Goal: Task Accomplishment & Management: Complete application form

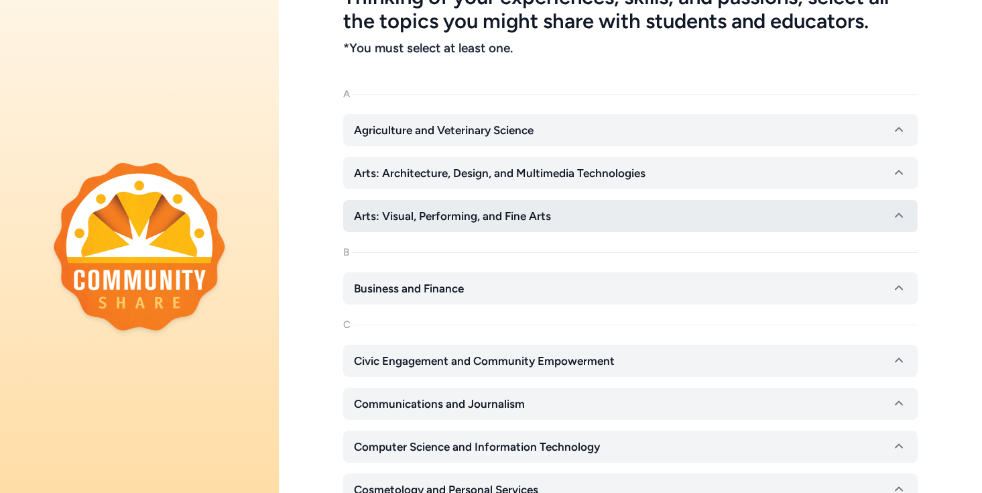
scroll to position [100, 0]
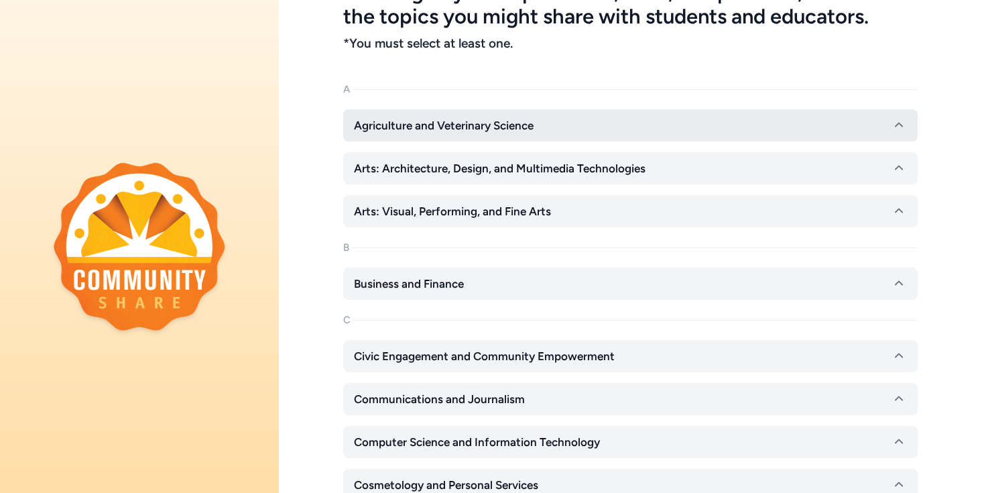
click at [476, 130] on span "Agriculture and Veterinary Science" at bounding box center [444, 125] width 180 height 16
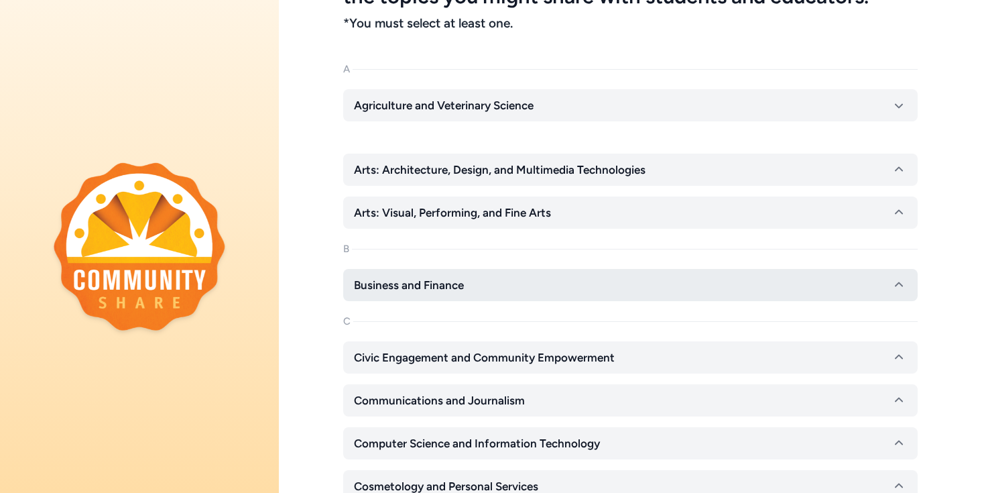
scroll to position [123, 0]
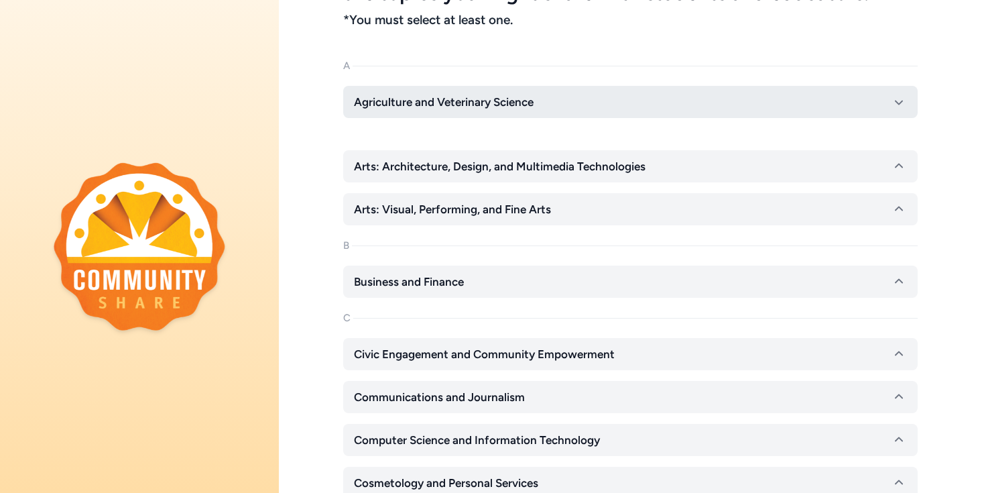
click at [900, 96] on icon "button" at bounding box center [899, 102] width 16 height 16
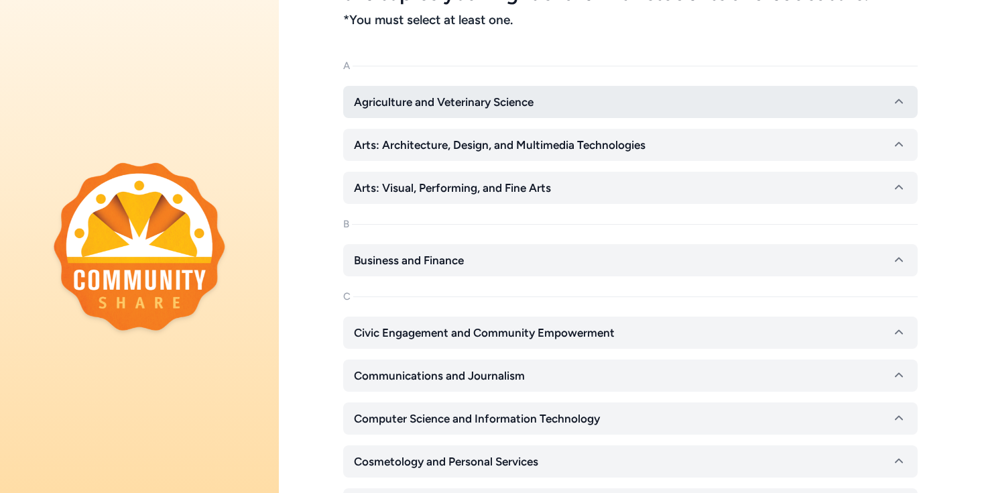
click at [900, 96] on icon "button" at bounding box center [899, 102] width 16 height 16
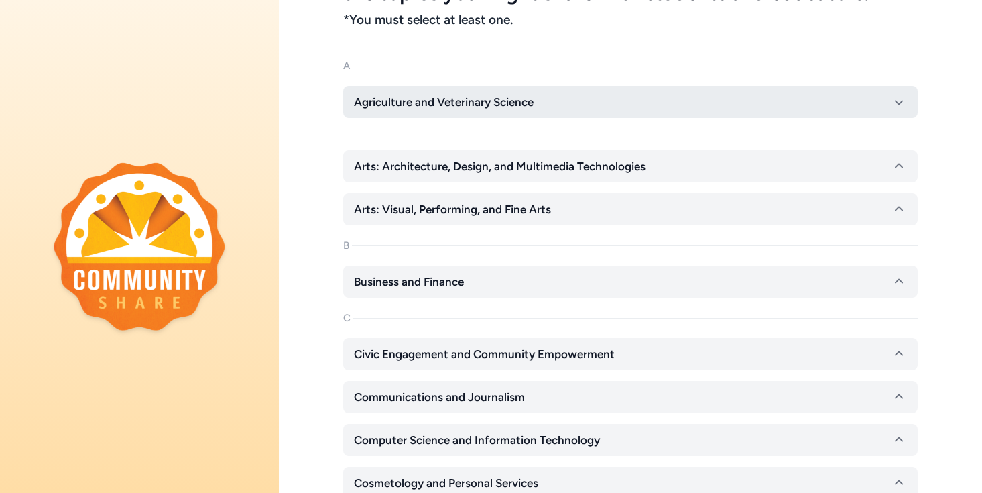
click at [500, 106] on span "Agriculture and Veterinary Science" at bounding box center [444, 102] width 180 height 16
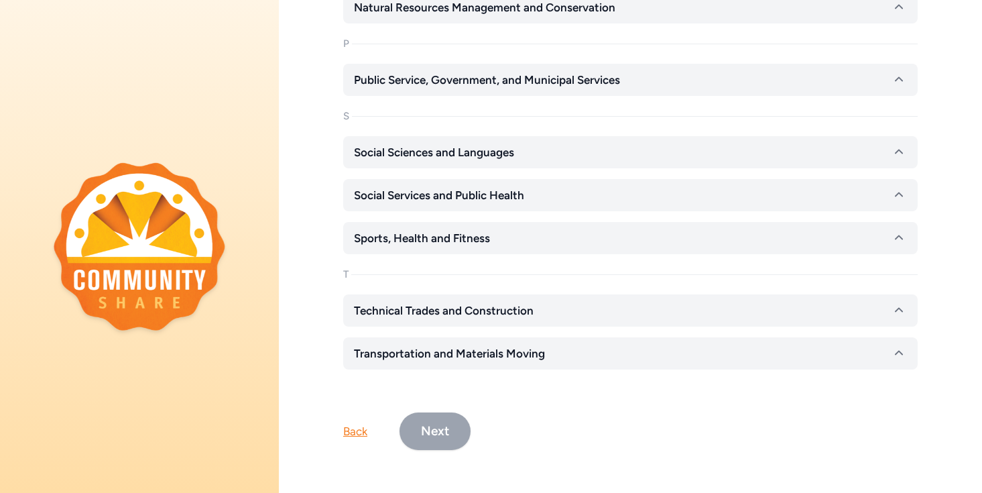
scroll to position [1196, 0]
click at [426, 431] on button "Next" at bounding box center [435, 433] width 71 height 38
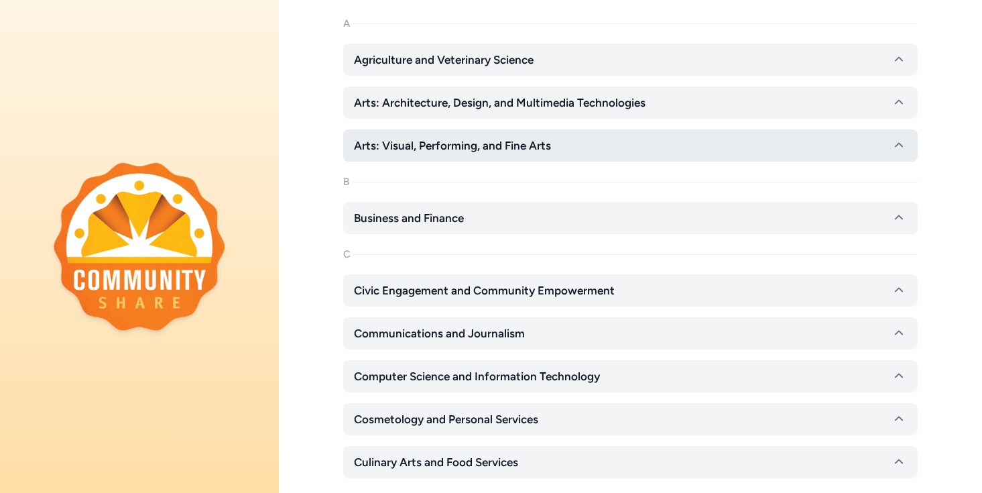
scroll to position [0, 0]
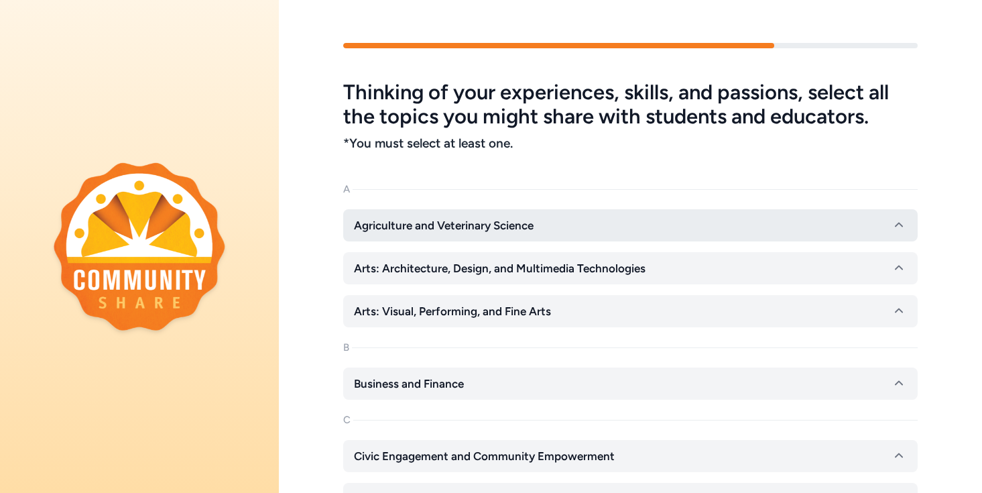
click at [451, 231] on span "Agriculture and Veterinary Science" at bounding box center [444, 225] width 180 height 16
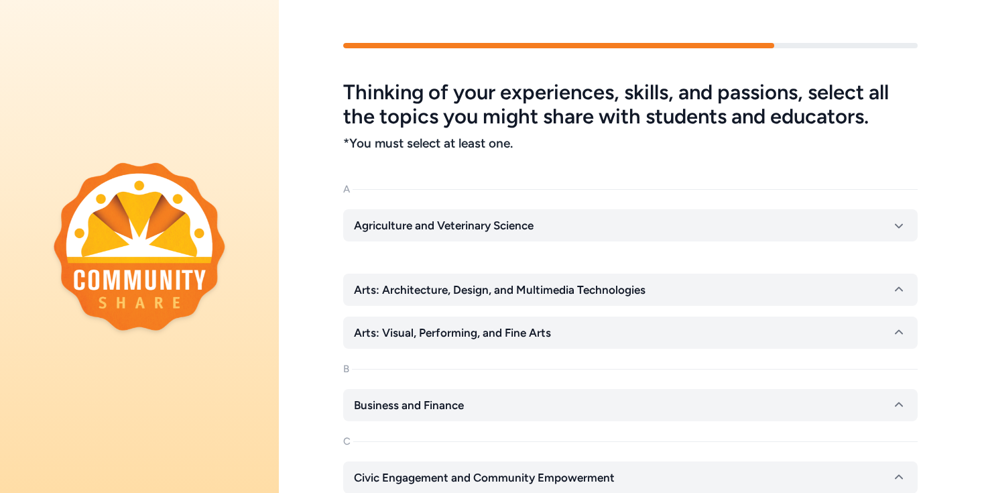
click at [458, 247] on div at bounding box center [630, 251] width 575 height 21
click at [504, 248] on div at bounding box center [630, 251] width 575 height 21
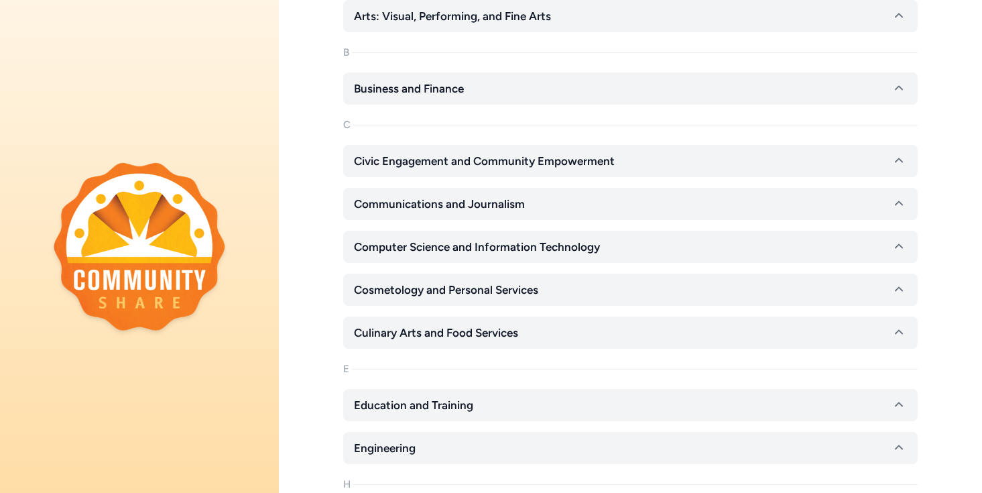
scroll to position [748, 0]
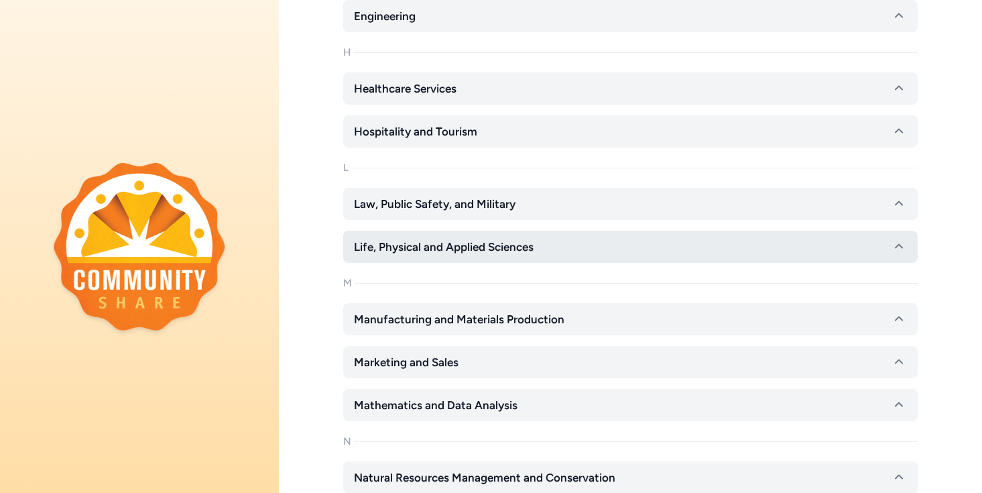
click at [478, 243] on span "Life, Physical and Applied Sciences" at bounding box center [444, 247] width 180 height 16
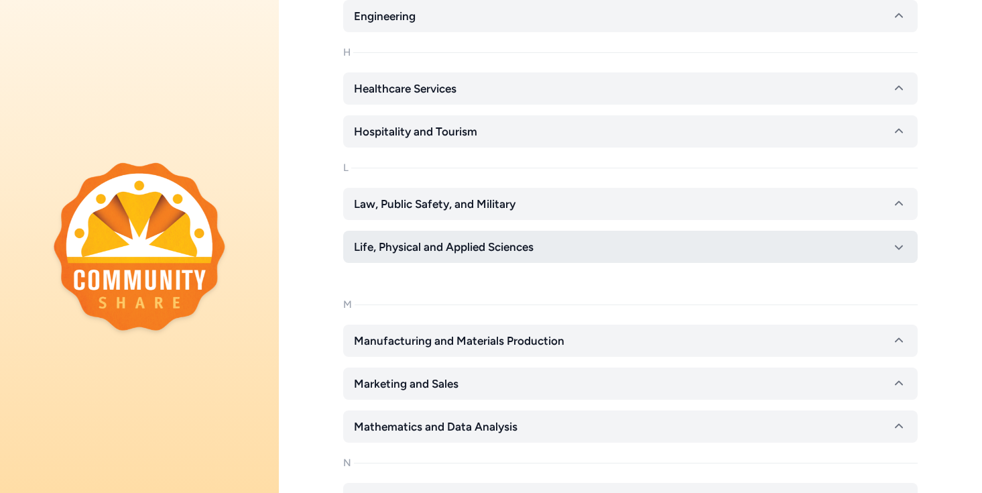
click at [902, 243] on icon "button" at bounding box center [899, 247] width 16 height 16
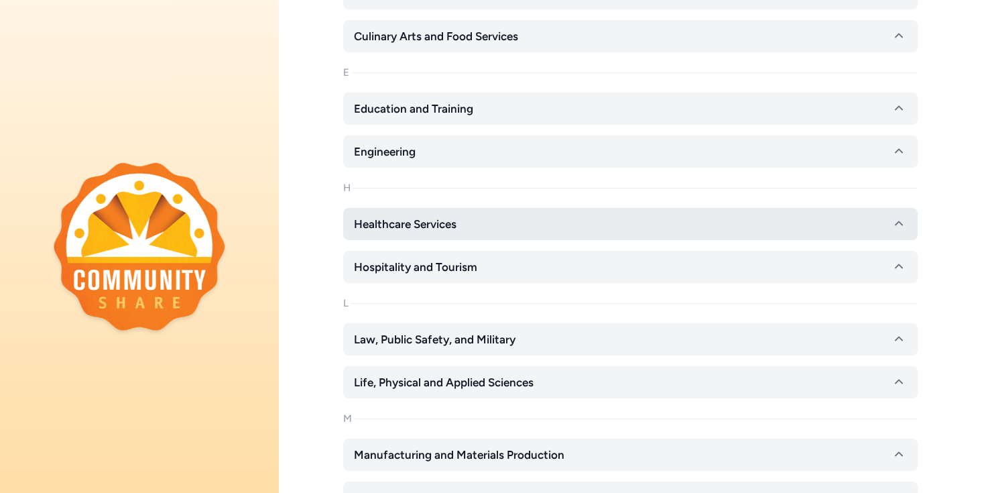
scroll to position [624, 0]
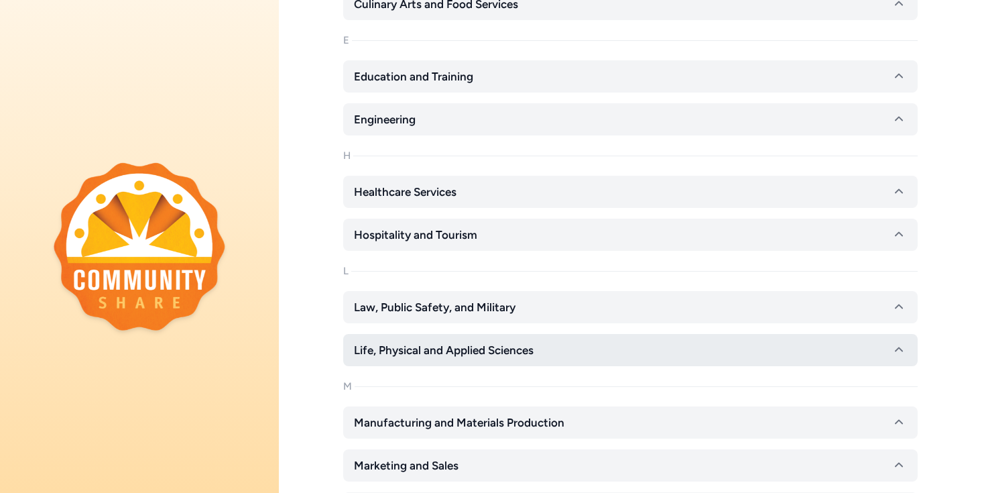
click at [481, 344] on span "Life, Physical and Applied Sciences" at bounding box center [444, 350] width 180 height 16
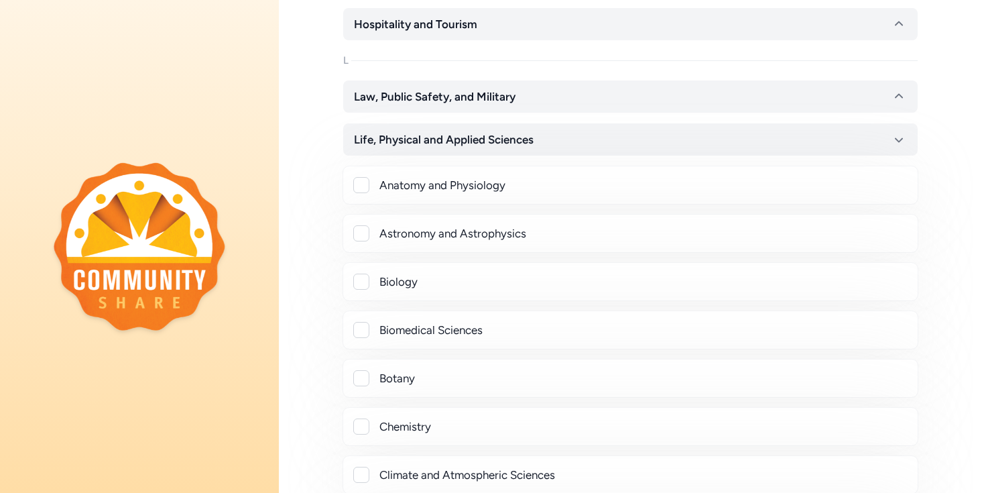
scroll to position [836, 0]
click at [364, 287] on div at bounding box center [361, 280] width 16 height 16
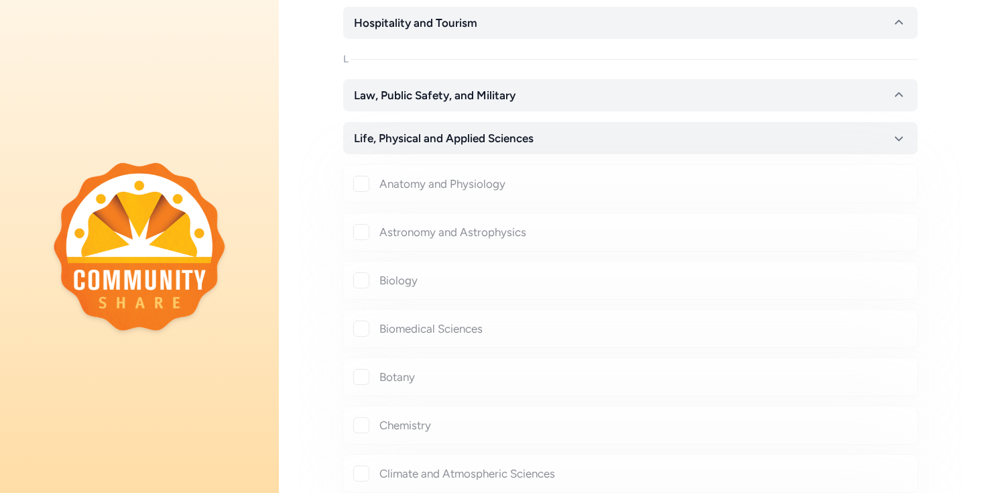
checkbox input "true"
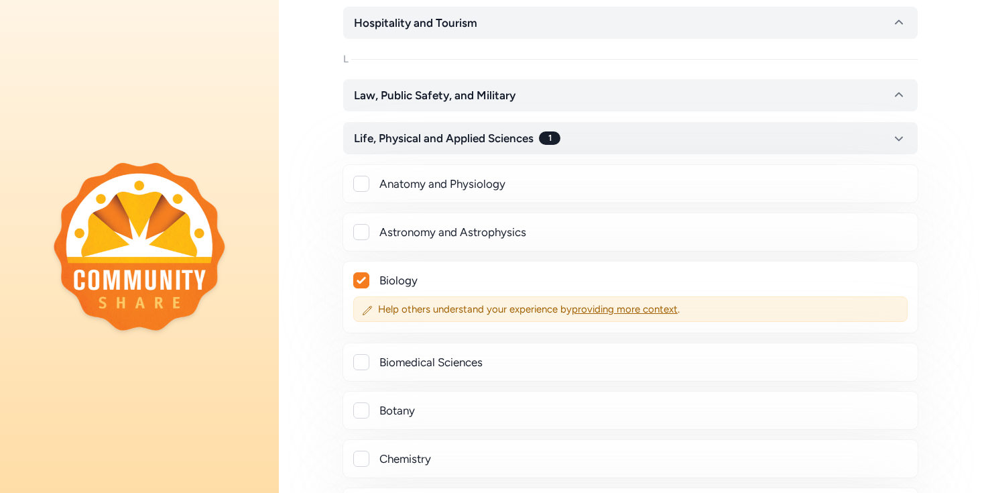
click at [361, 405] on div at bounding box center [361, 410] width 16 height 16
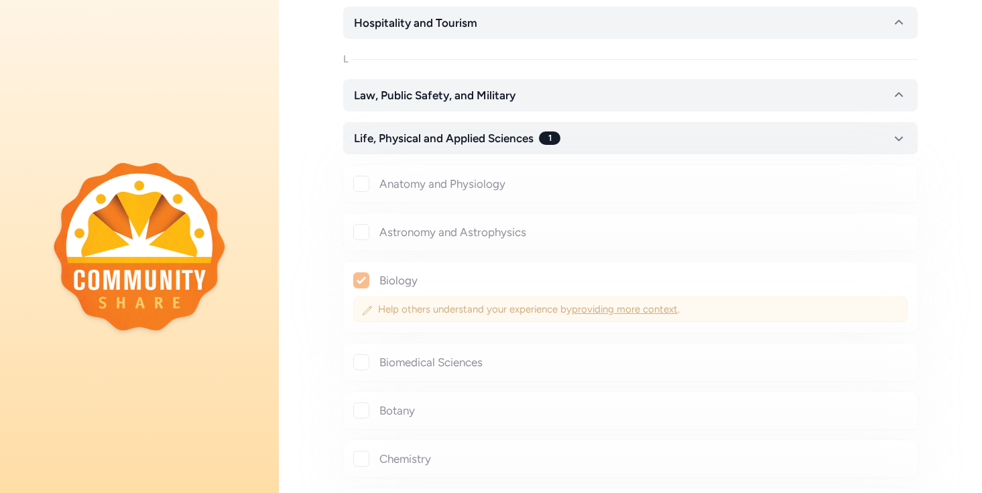
checkbox input "true"
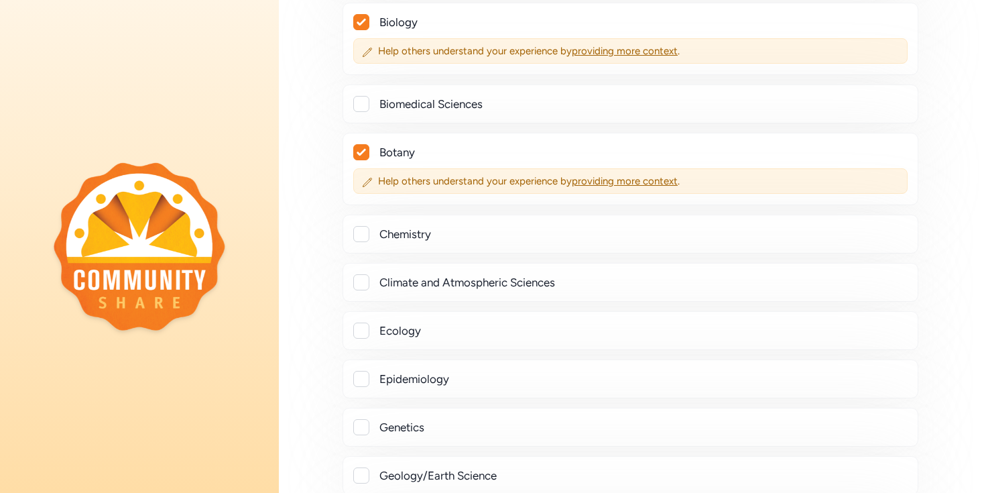
scroll to position [1127, 0]
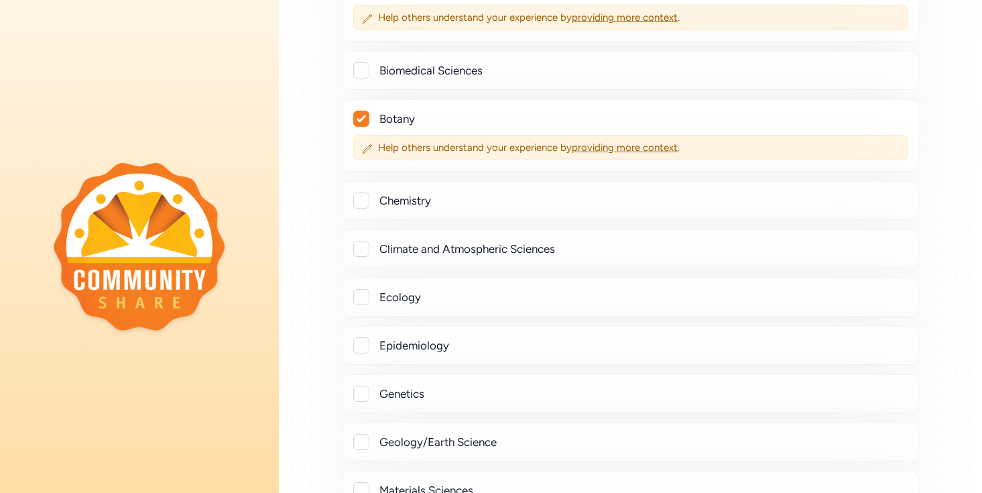
click at [357, 295] on div at bounding box center [361, 297] width 16 height 16
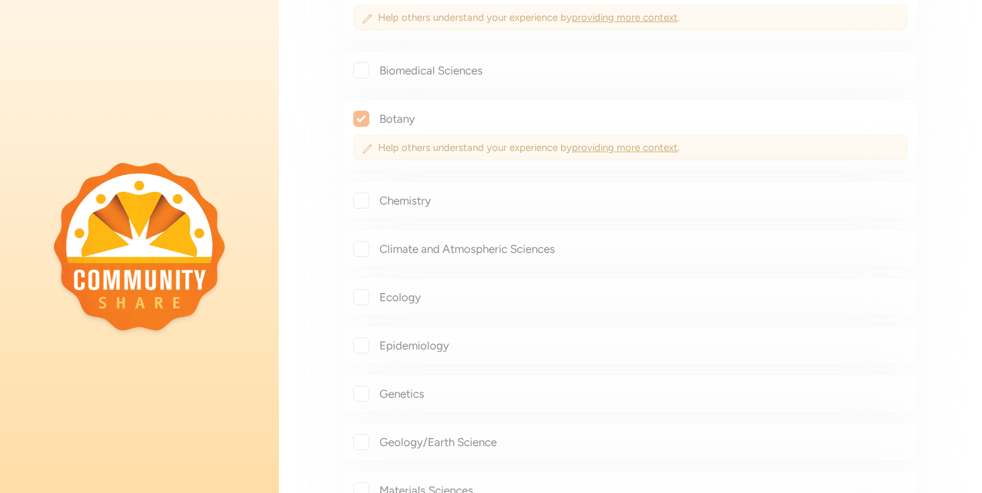
checkbox input "true"
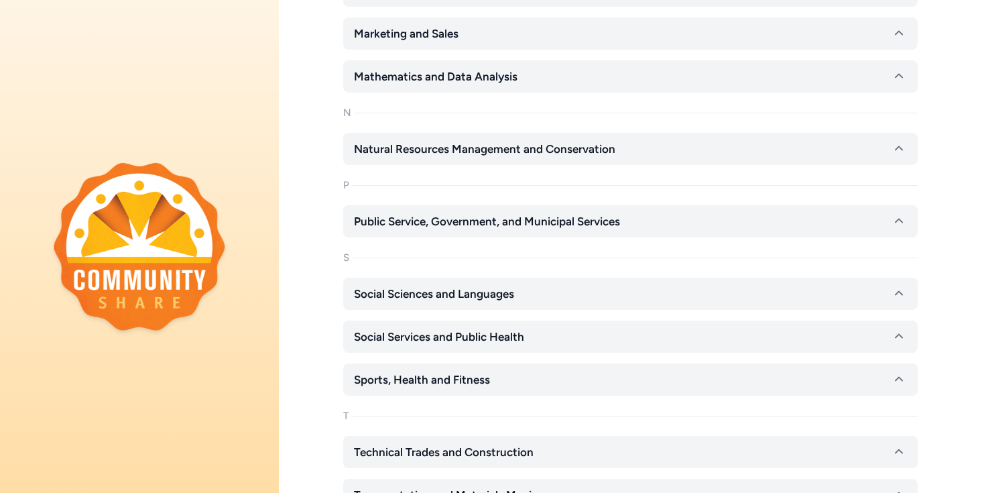
scroll to position [2081, 0]
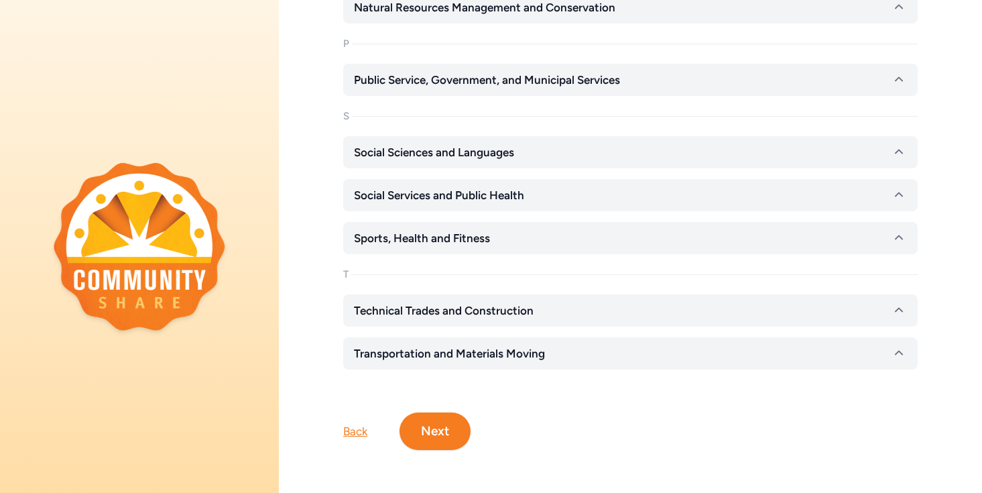
click at [437, 430] on button "Next" at bounding box center [435, 431] width 71 height 38
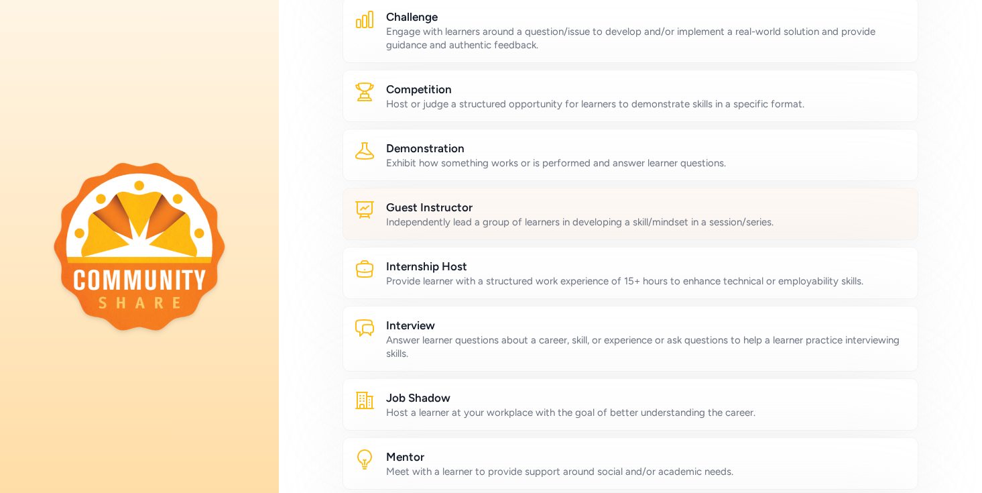
scroll to position [241, 0]
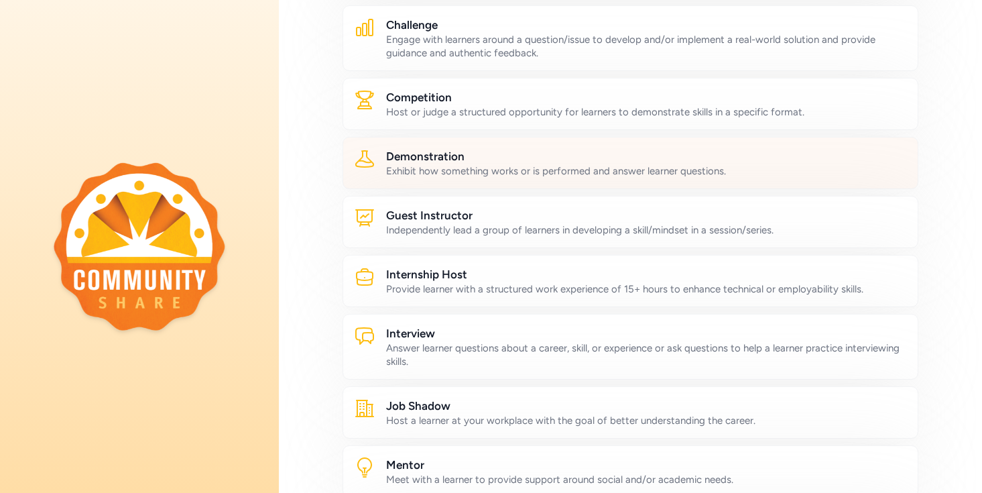
click at [439, 168] on div "Exhibit how something works or is performed and answer learner questions." at bounding box center [646, 170] width 521 height 13
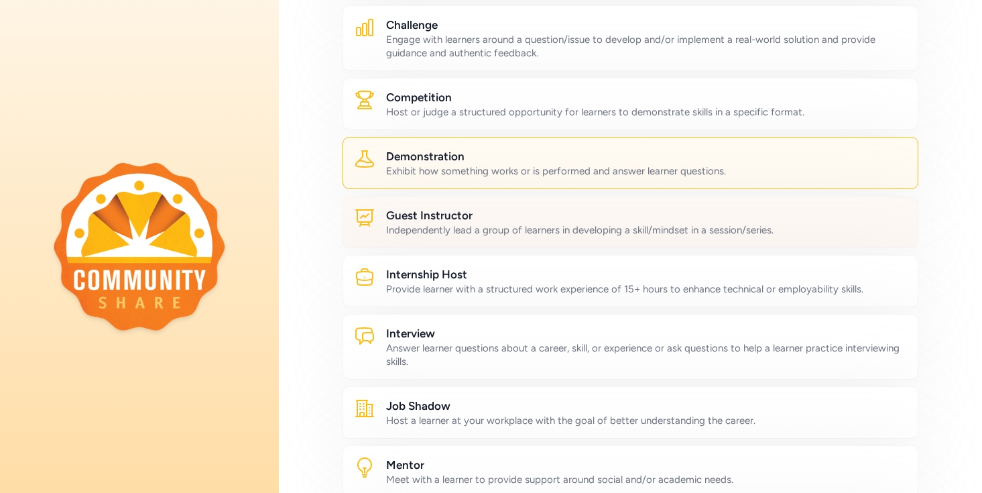
click at [447, 226] on div "Independently lead a group of learners in developing a skill/mindset in a sessi…" at bounding box center [646, 229] width 521 height 13
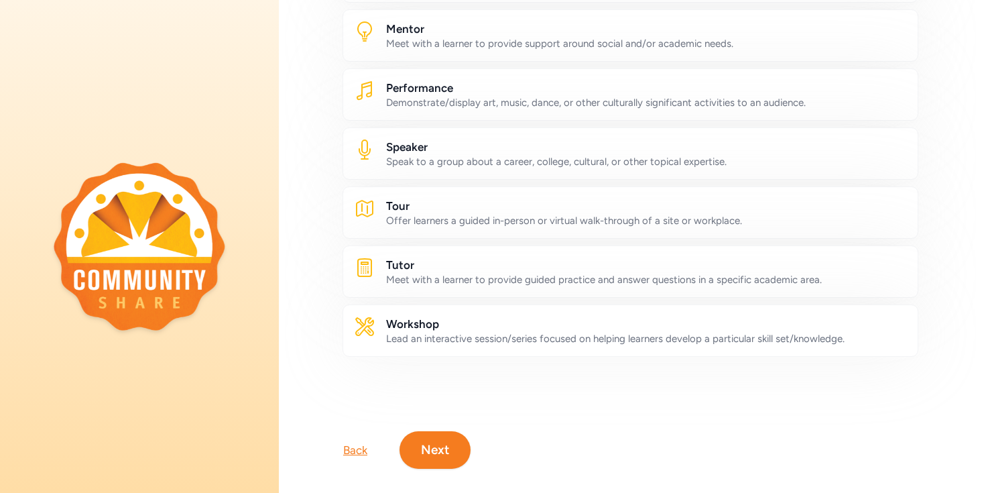
scroll to position [695, 0]
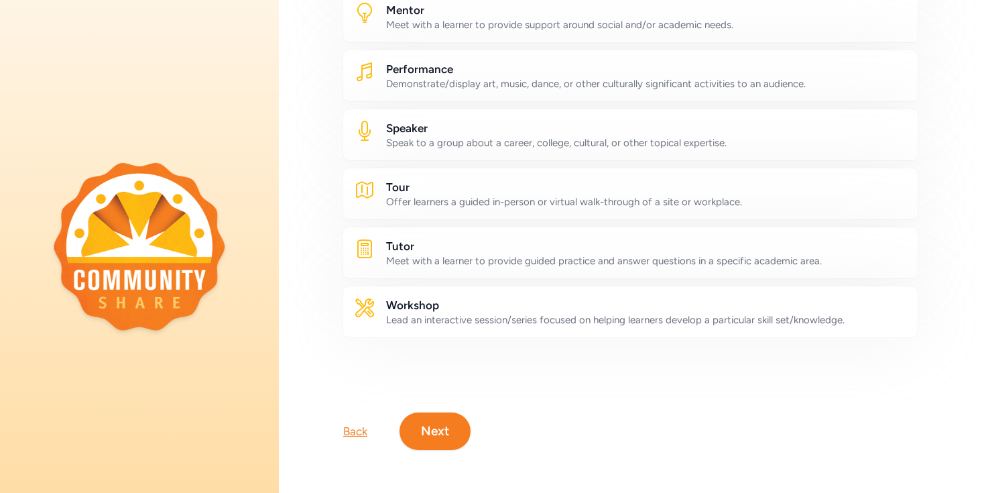
click at [449, 435] on button "Next" at bounding box center [435, 431] width 71 height 38
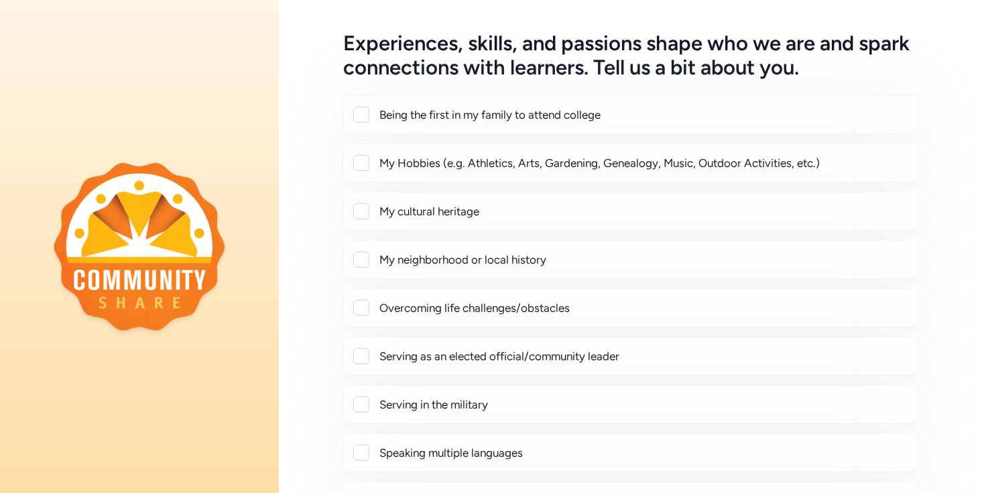
scroll to position [58, 0]
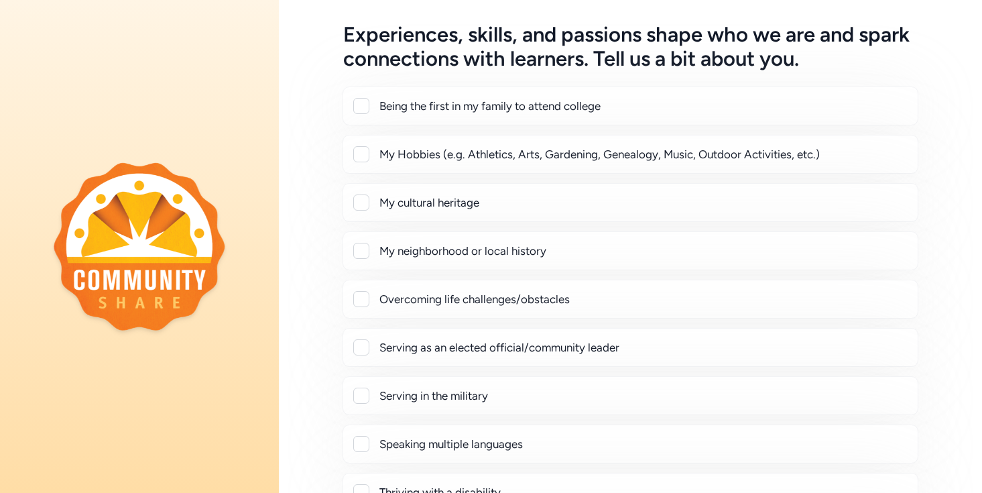
click at [363, 105] on div at bounding box center [361, 106] width 16 height 16
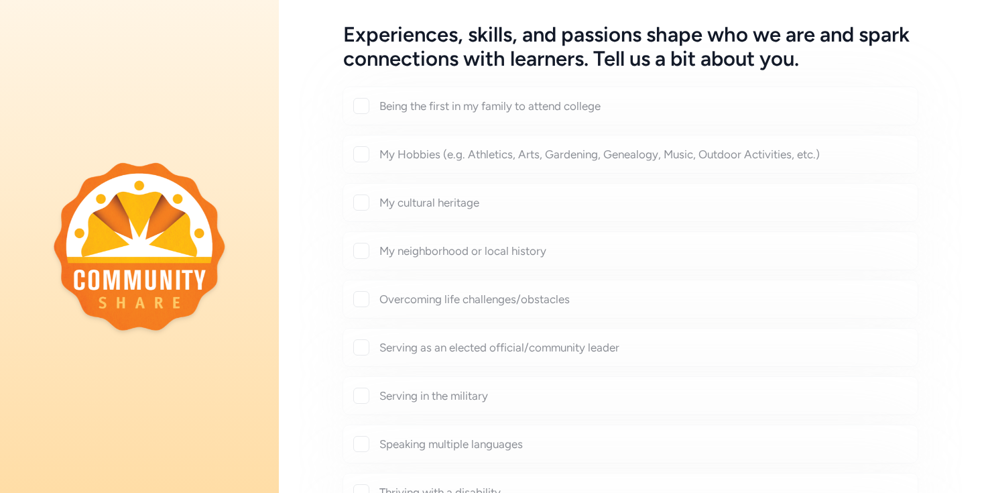
checkbox input "true"
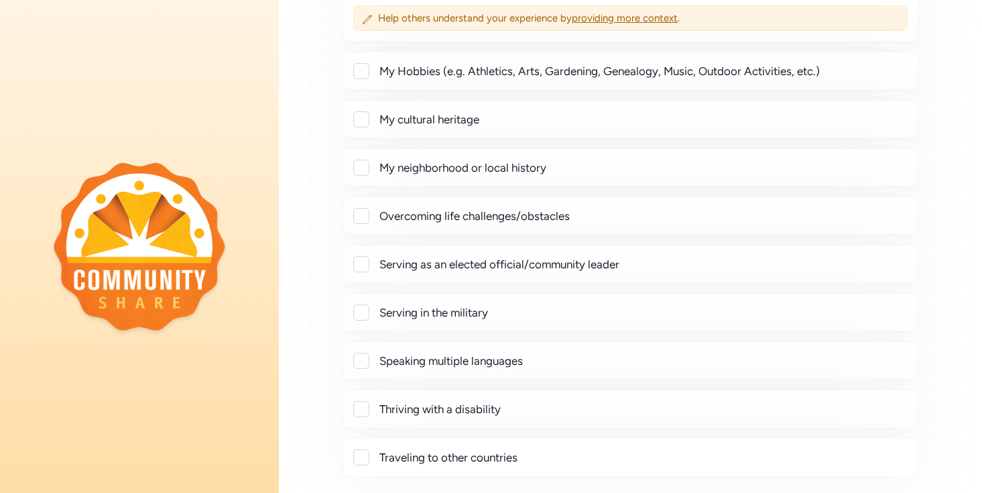
scroll to position [178, 0]
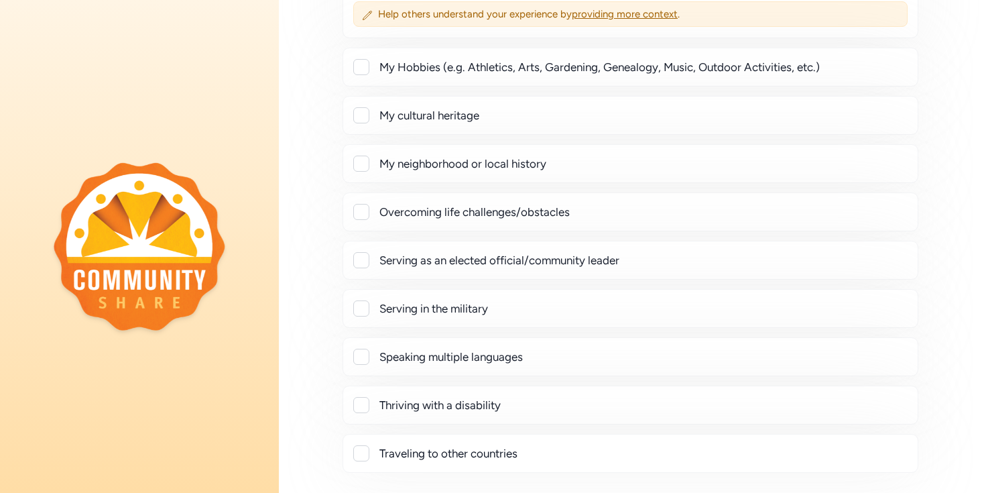
click at [357, 68] on div at bounding box center [361, 67] width 16 height 16
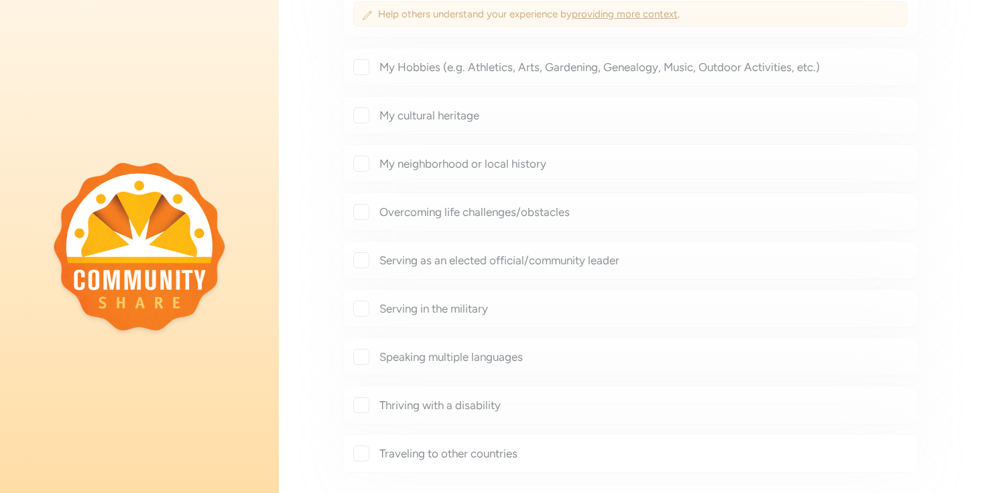
checkbox input "true"
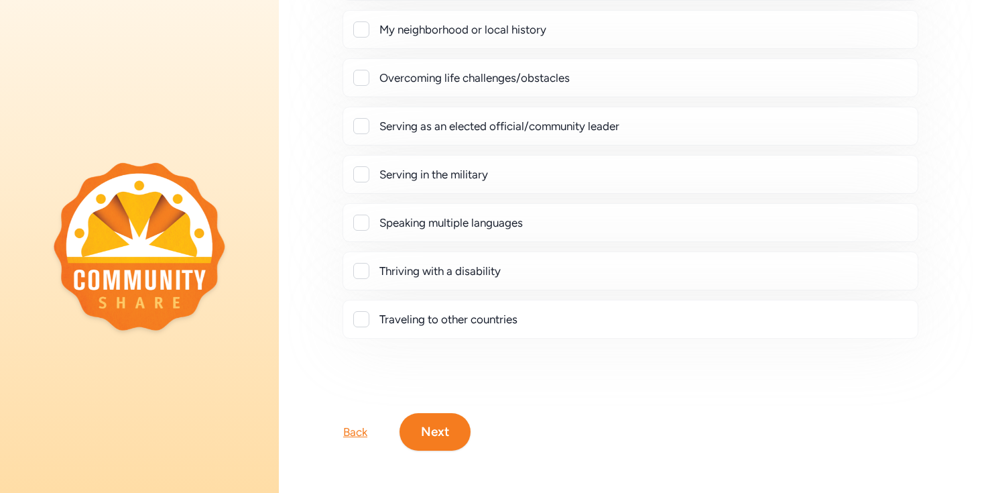
scroll to position [347, 0]
click at [437, 422] on button "Next" at bounding box center [435, 431] width 71 height 38
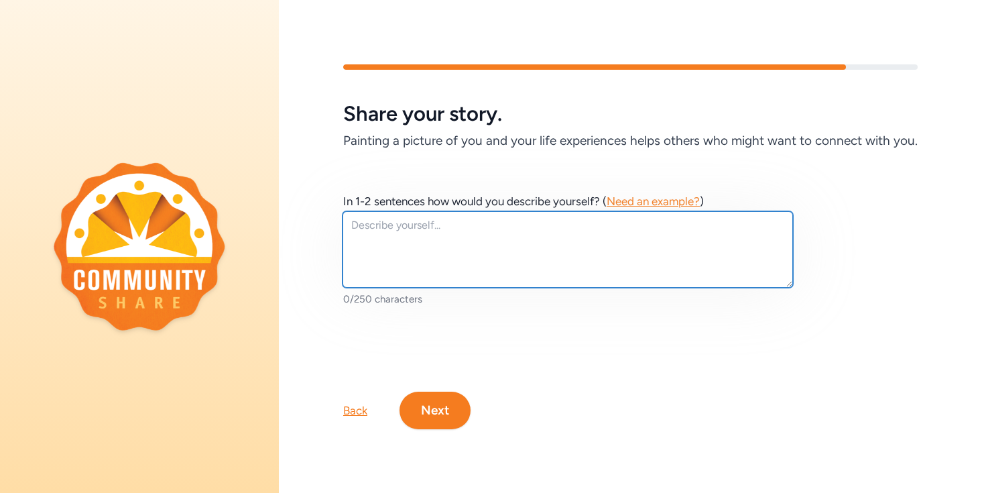
click at [459, 264] on textarea at bounding box center [568, 249] width 451 height 76
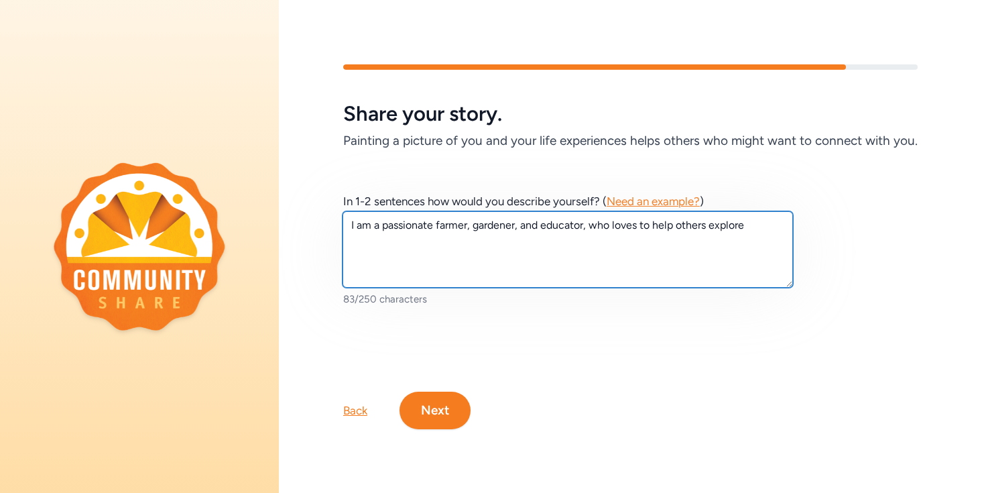
click at [458, 226] on textarea "I am a passionate farmer, gardener, and educator, who loves to help others expl…" at bounding box center [568, 249] width 451 height 76
click at [394, 243] on textarea "I am a passionate ecologist, gardener, and educator, who loves to help others e…" at bounding box center [568, 249] width 451 height 76
type textarea "I am a passionate ecologist, gardener, and educator, who loves to help others e…"
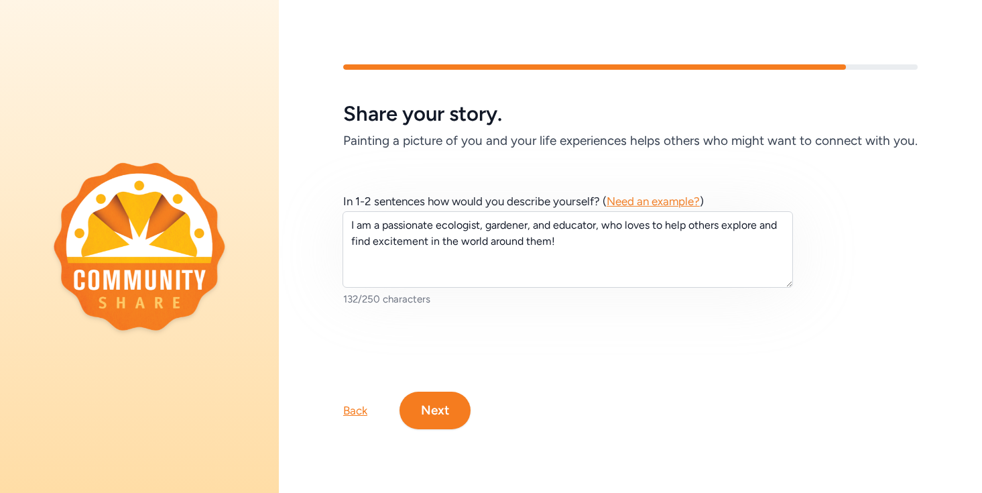
click at [446, 412] on button "Next" at bounding box center [435, 411] width 71 height 38
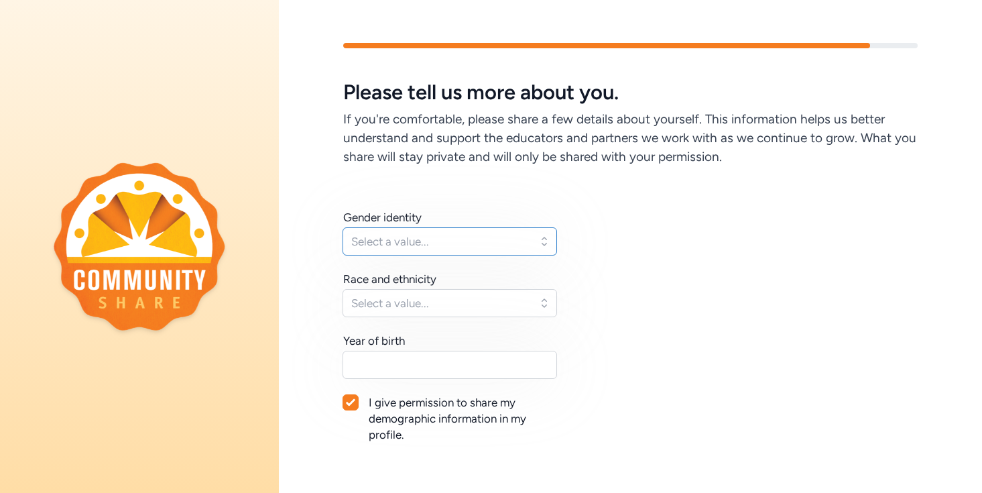
click at [434, 237] on span "Select a value..." at bounding box center [440, 241] width 178 height 16
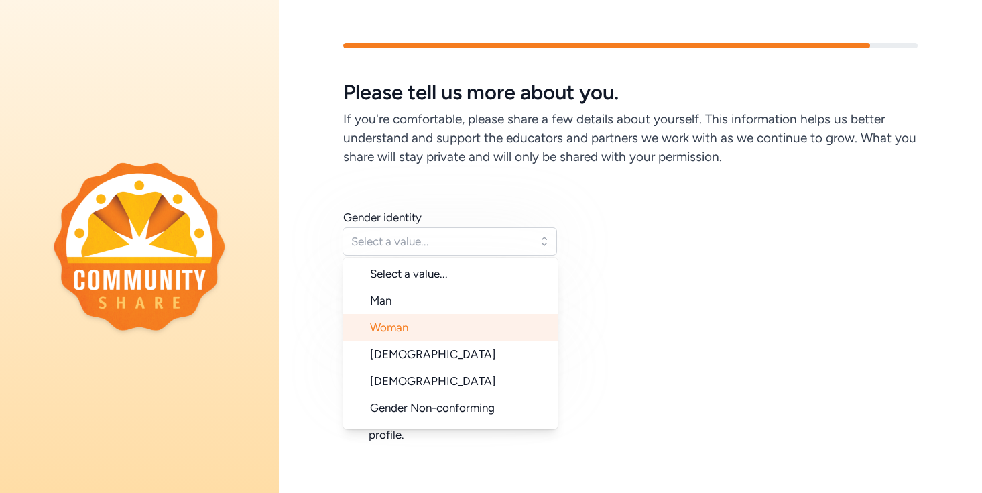
click at [426, 327] on li "Woman" at bounding box center [450, 327] width 215 height 27
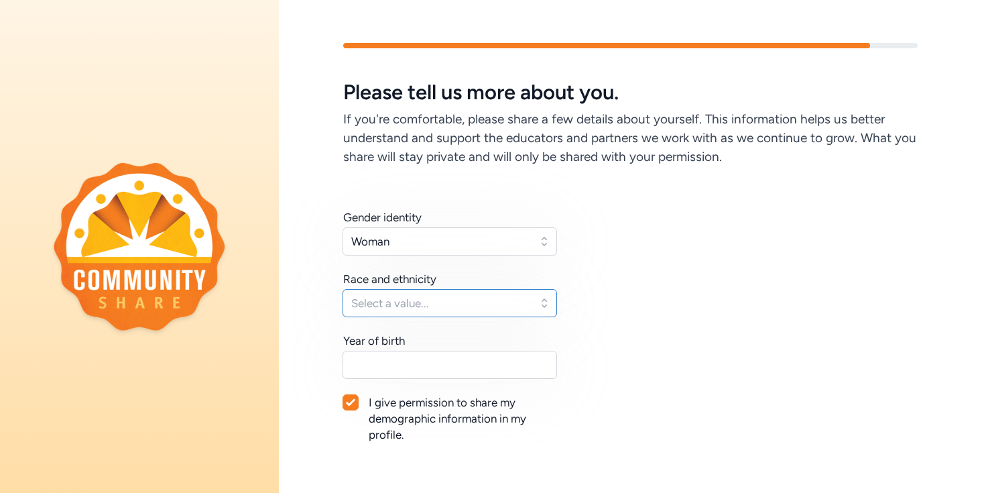
click at [425, 306] on span "Select a value..." at bounding box center [440, 303] width 178 height 16
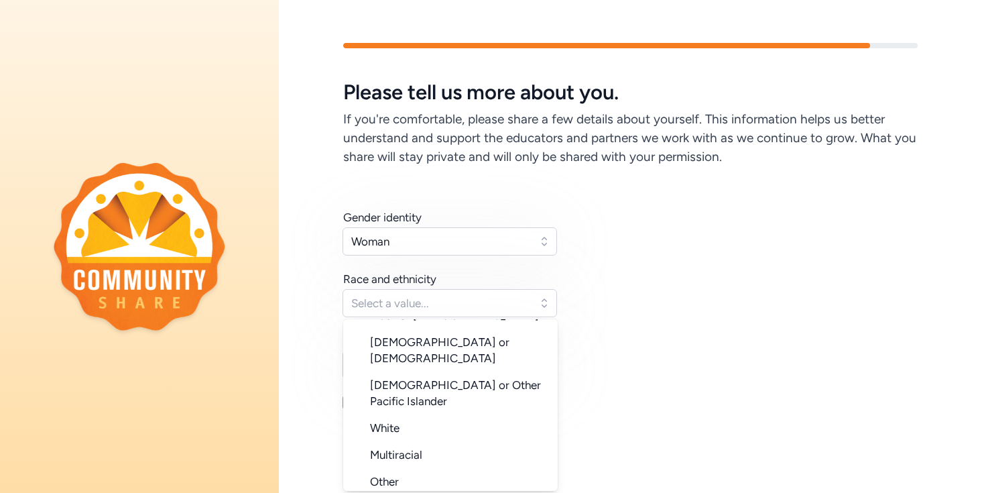
scroll to position [134, 0]
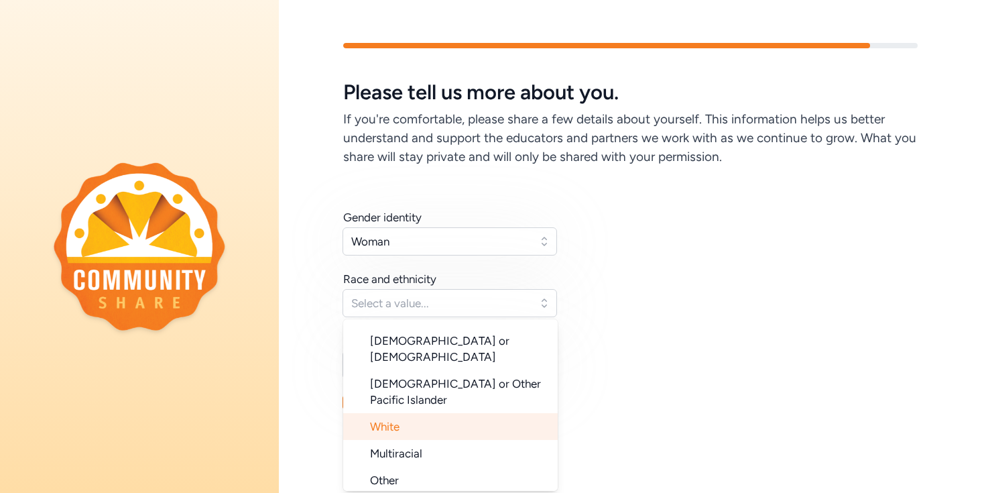
click at [428, 413] on li "White" at bounding box center [450, 426] width 215 height 27
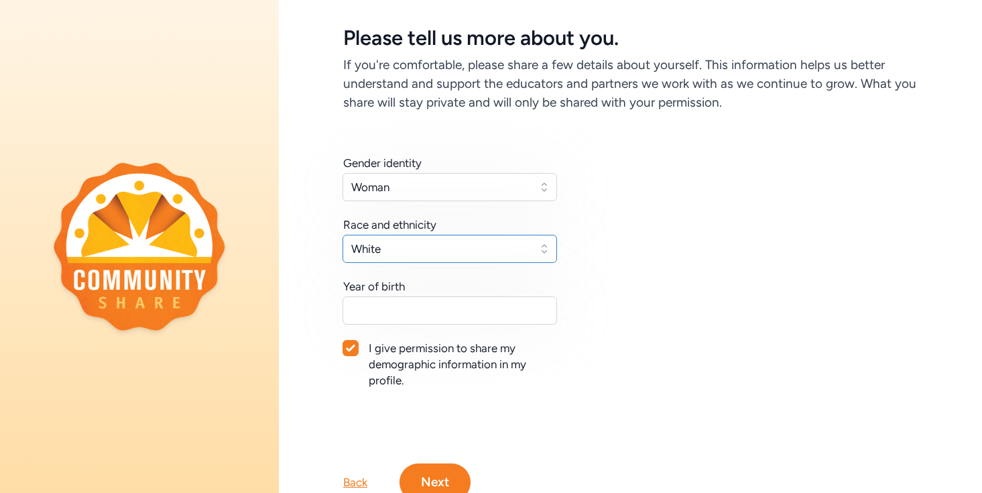
scroll to position [58, 0]
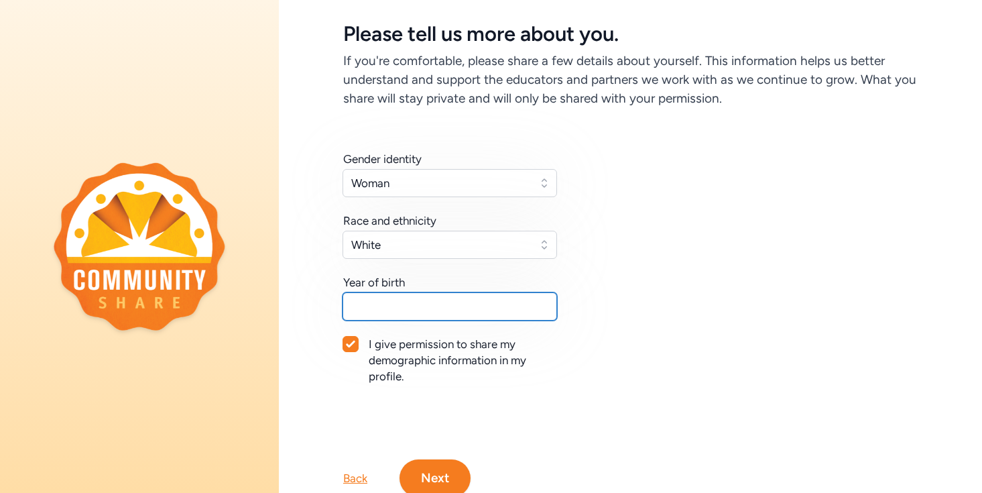
click at [479, 304] on input "text" at bounding box center [450, 306] width 215 height 28
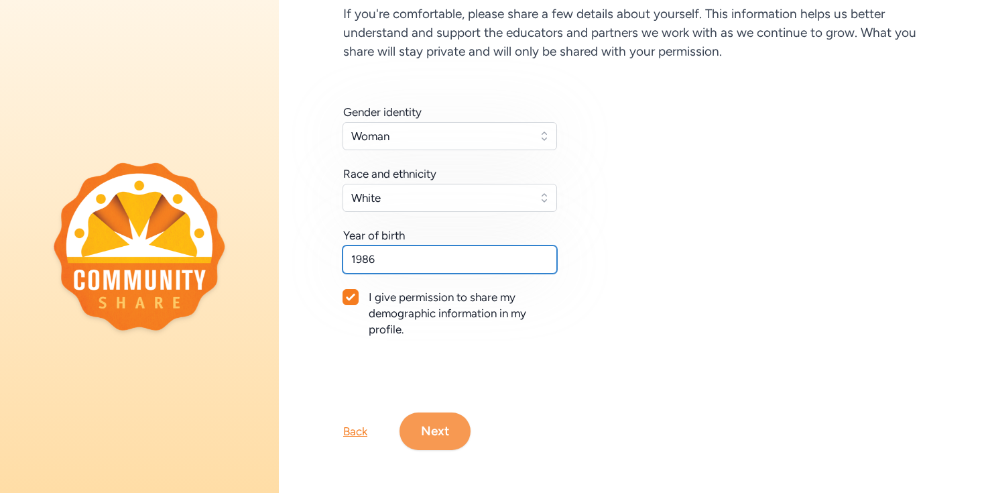
type input "1986"
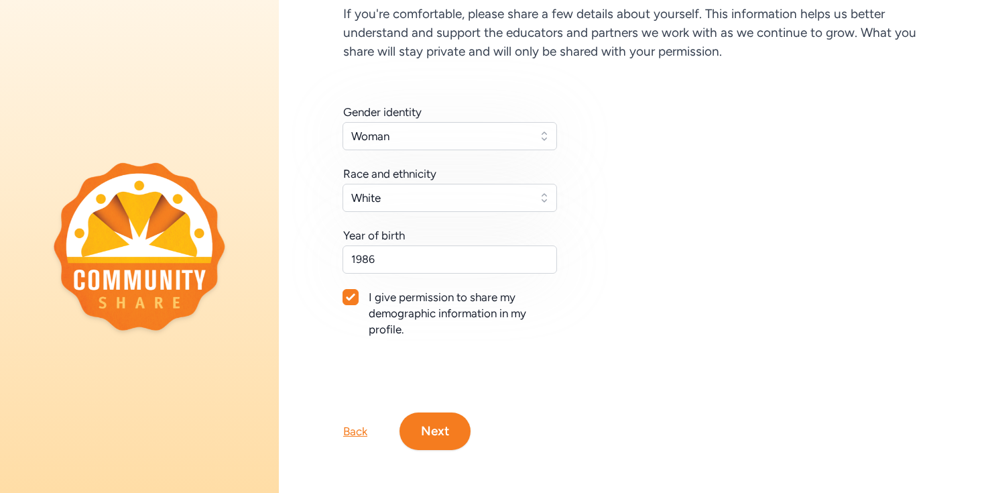
click at [450, 431] on button "Next" at bounding box center [435, 431] width 71 height 38
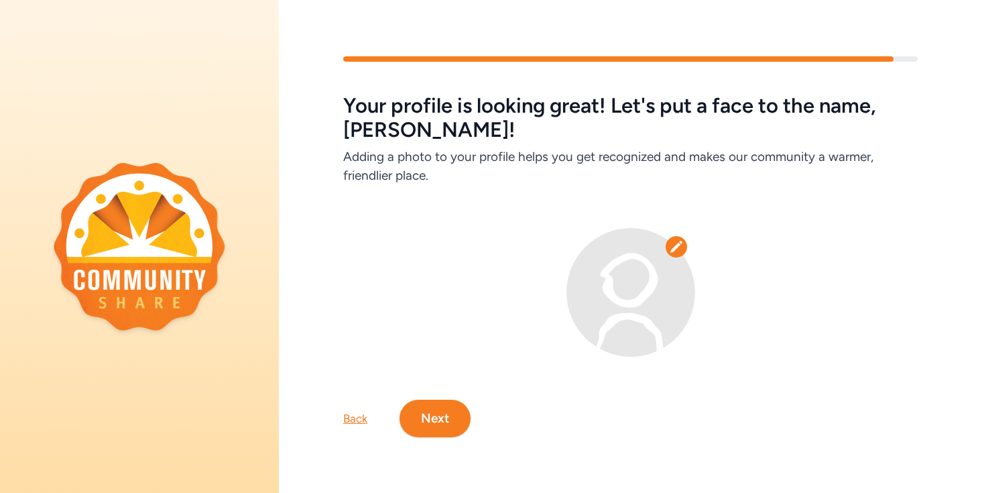
click at [677, 250] on icon at bounding box center [676, 246] width 13 height 13
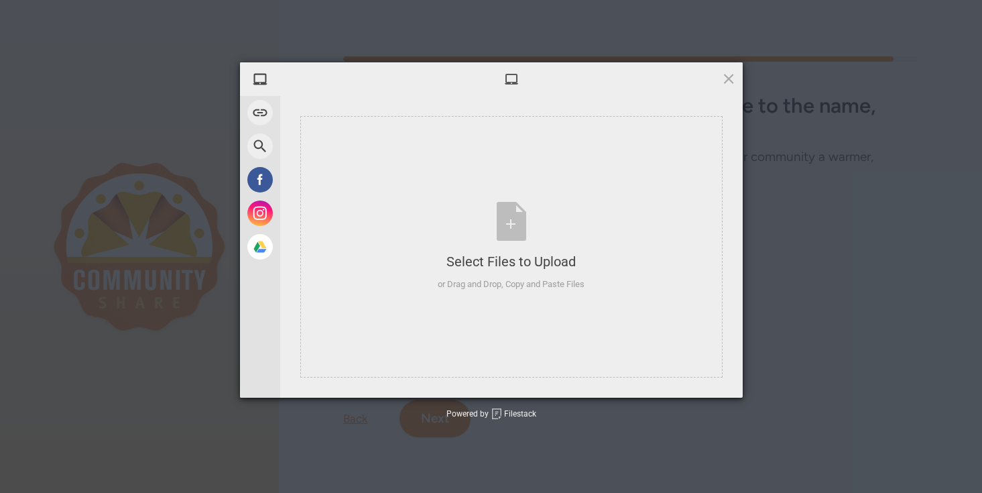
click at [513, 77] on span at bounding box center [511, 79] width 15 height 15
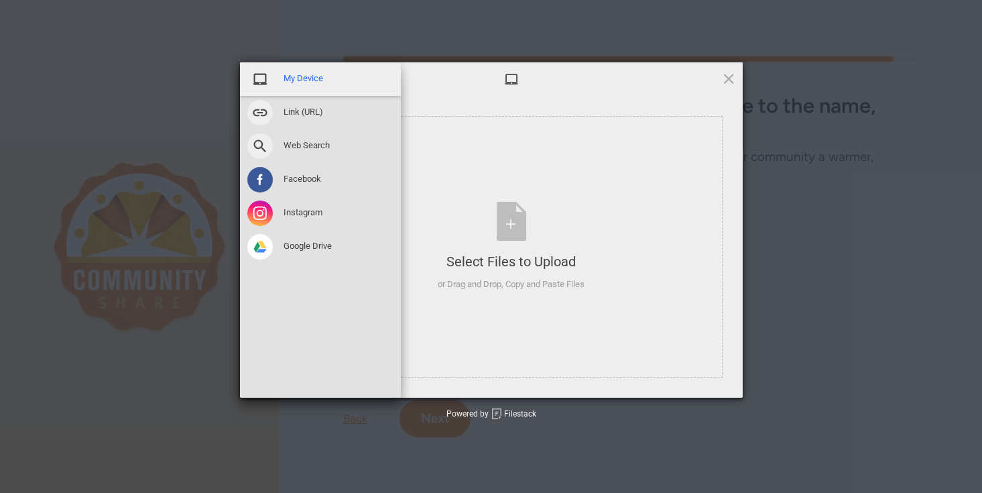
click at [312, 80] on span "My Device" at bounding box center [304, 78] width 40 height 12
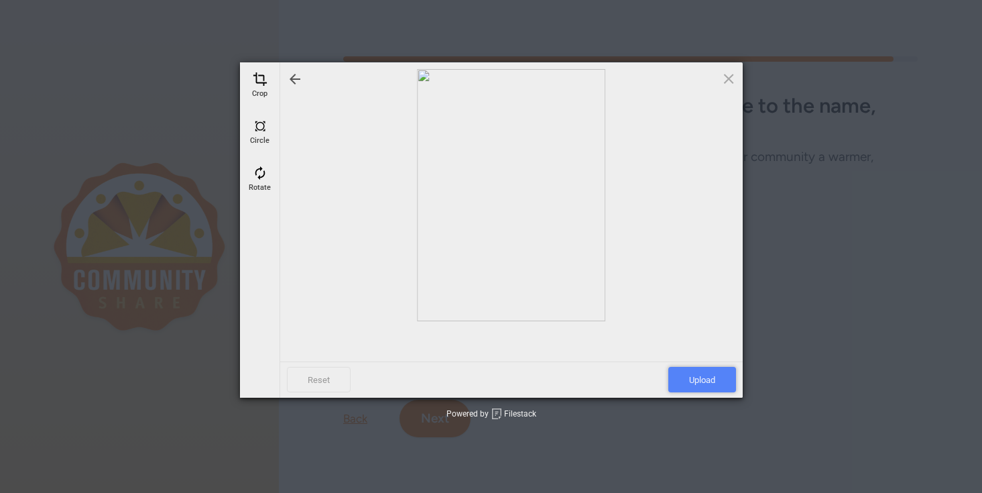
click at [707, 380] on span "Upload" at bounding box center [703, 379] width 68 height 25
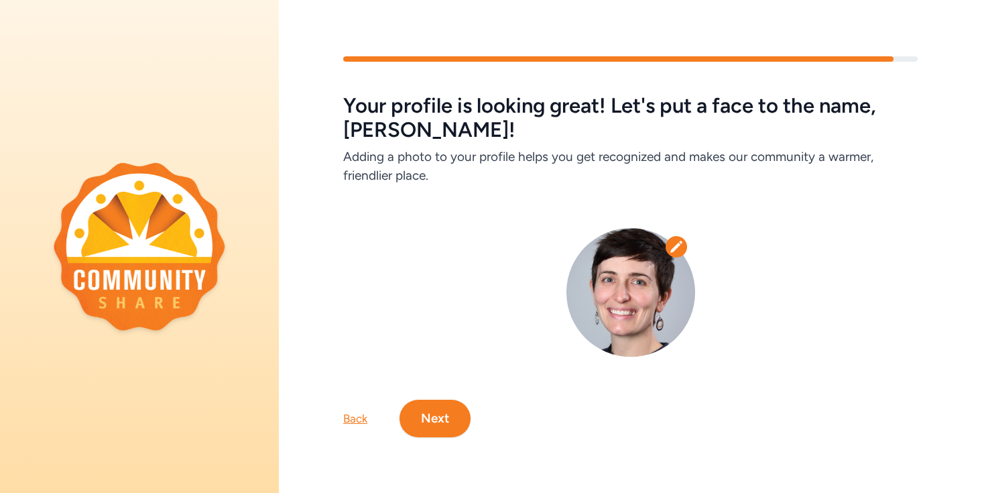
click at [433, 417] on button "Next" at bounding box center [435, 419] width 71 height 38
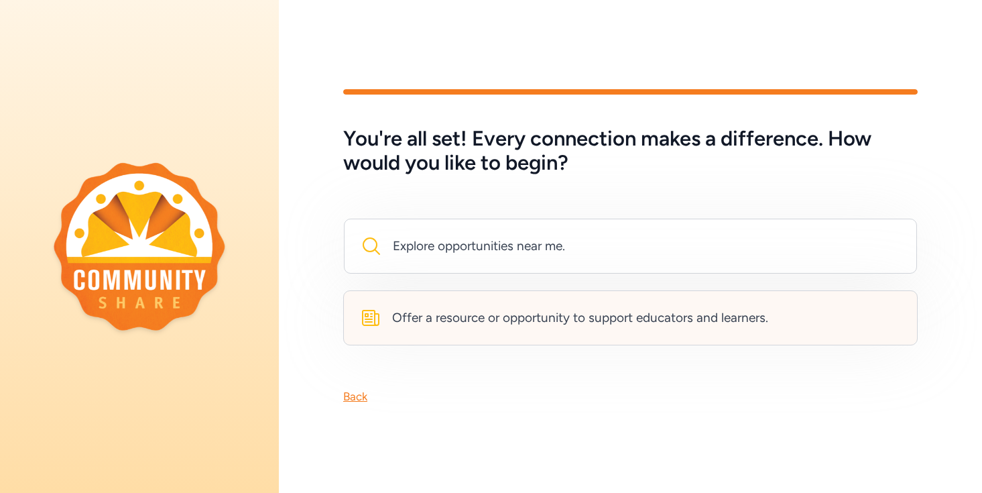
click at [482, 325] on div "Offer a resource or opportunity to support educators and learners." at bounding box center [580, 317] width 376 height 19
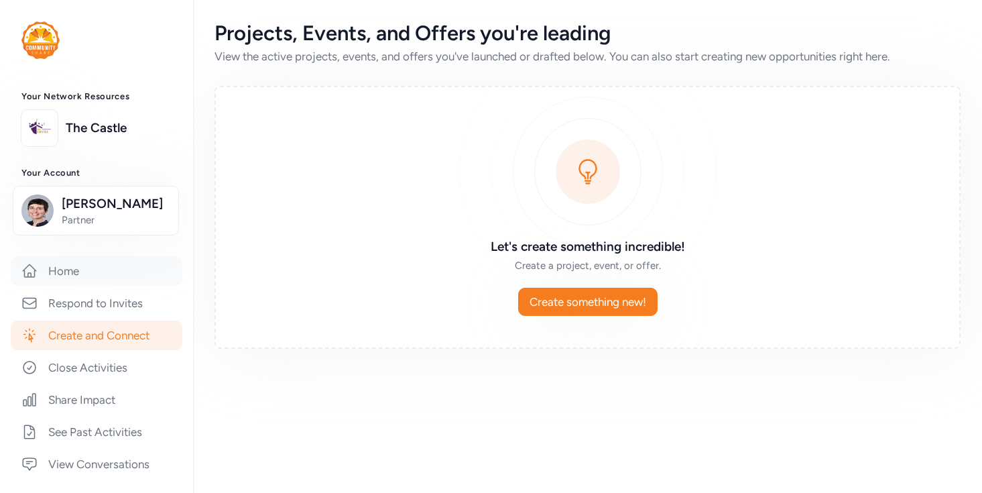
click at [61, 274] on link "Home" at bounding box center [97, 271] width 172 height 30
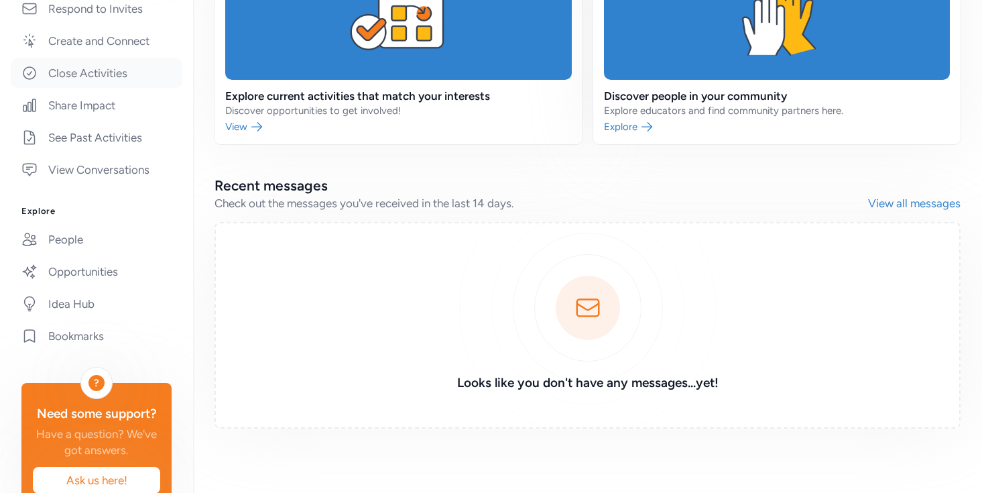
scroll to position [328, 0]
